Goal: Task Accomplishment & Management: Complete application form

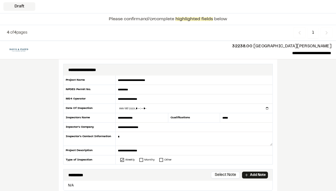
scroll to position [64, 0]
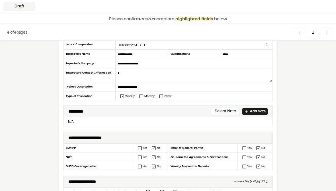
click at [259, 109] on p "Add Note" at bounding box center [258, 111] width 16 height 5
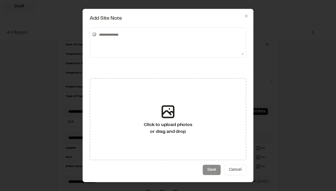
click at [111, 35] on textarea at bounding box center [170, 42] width 147 height 25
type textarea "**********"
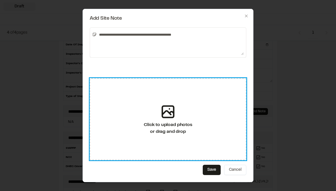
click at [179, 90] on div "Click to upload photos or drag and drop" at bounding box center [168, 119] width 157 height 82
click at [168, 102] on div "Click to upload photos or drag and drop" at bounding box center [168, 119] width 157 height 82
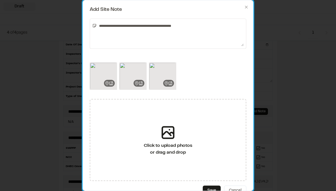
click at [175, 64] on icon at bounding box center [175, 64] width 2 height 2
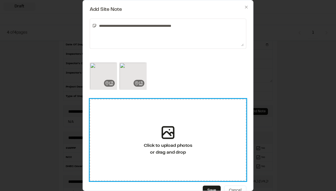
click at [172, 125] on icon at bounding box center [168, 132] width 17 height 17
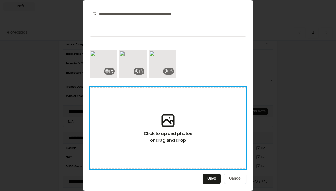
scroll to position [12, 0]
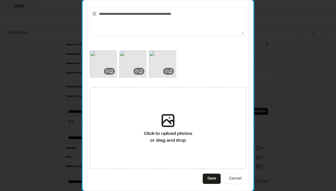
click at [212, 180] on button "Save" at bounding box center [212, 179] width 18 height 10
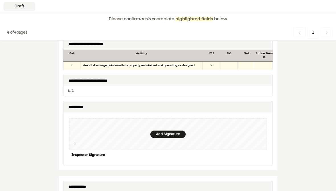
scroll to position [575, 0]
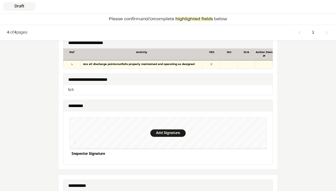
click at [163, 129] on div "Add Signature" at bounding box center [168, 132] width 35 height 7
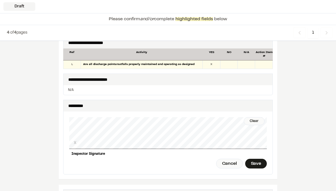
click at [261, 159] on div "Save" at bounding box center [256, 164] width 22 height 10
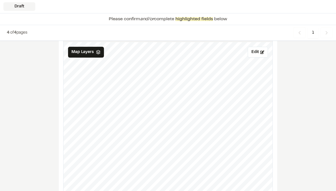
scroll to position [733, 0]
click at [263, 50] on icon at bounding box center [263, 51] width 4 height 3
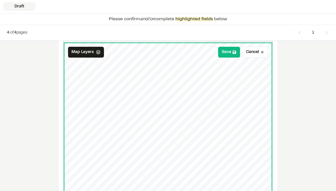
click at [232, 48] on button "Save" at bounding box center [229, 52] width 22 height 11
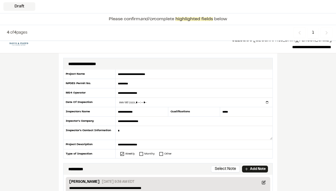
scroll to position [6, 0]
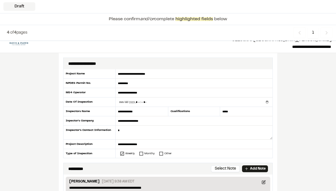
click at [134, 101] on input "datetime-local" at bounding box center [194, 101] width 157 height 9
type input "**********"
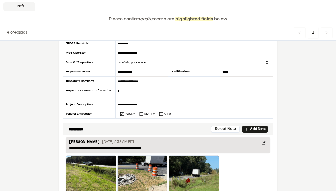
scroll to position [0, 0]
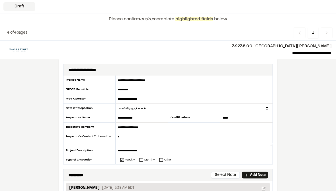
click at [16, 6] on div "Draft" at bounding box center [19, 6] width 32 height 9
click at [189, 23] on div "Please confirm and/or complete highlighted fields below" at bounding box center [168, 19] width 336 height 12
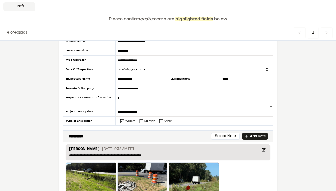
scroll to position [31, 0]
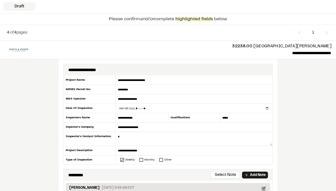
click at [144, 108] on input "datetime-local" at bounding box center [194, 108] width 157 height 9
type input "**********"
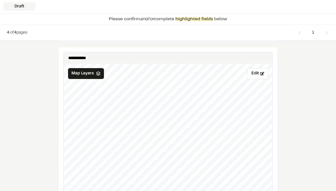
scroll to position [702, 0]
click at [257, 69] on button "Edit" at bounding box center [258, 74] width 20 height 11
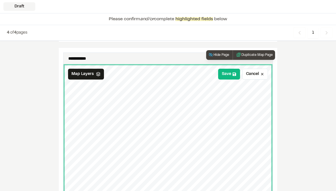
click at [231, 69] on button "Save" at bounding box center [229, 74] width 22 height 11
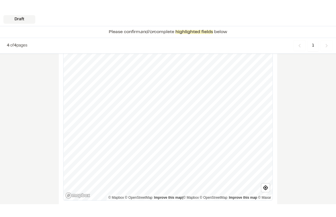
scroll to position [798, 0]
